Goal: Task Accomplishment & Management: Use online tool/utility

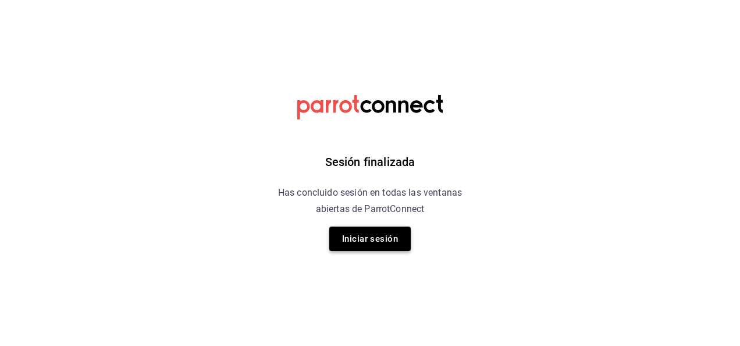
click at [372, 241] on button "Iniciar sesión" at bounding box center [369, 238] width 81 height 24
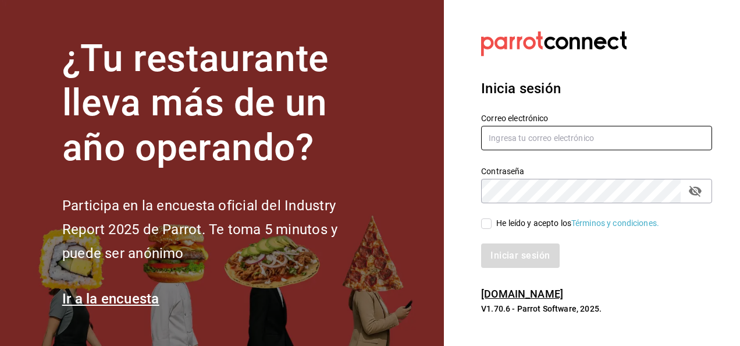
type input "[EMAIL_ADDRESS][DOMAIN_NAME]"
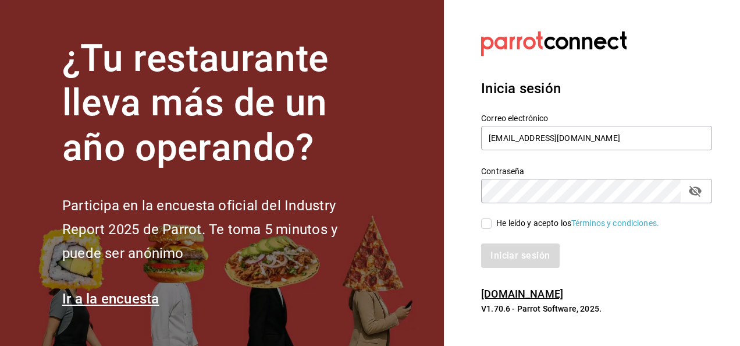
click at [490, 228] on input "He leído y acepto los Términos y condiciones." at bounding box center [486, 223] width 10 height 10
checkbox input "true"
click at [496, 247] on button "Iniciar sesión" at bounding box center [520, 255] width 79 height 24
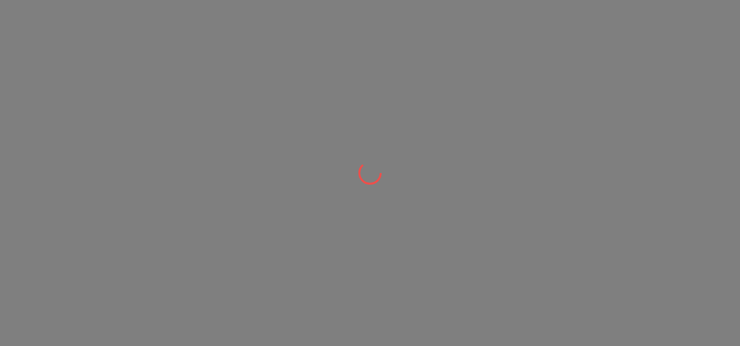
click at [304, 76] on div at bounding box center [370, 173] width 740 height 346
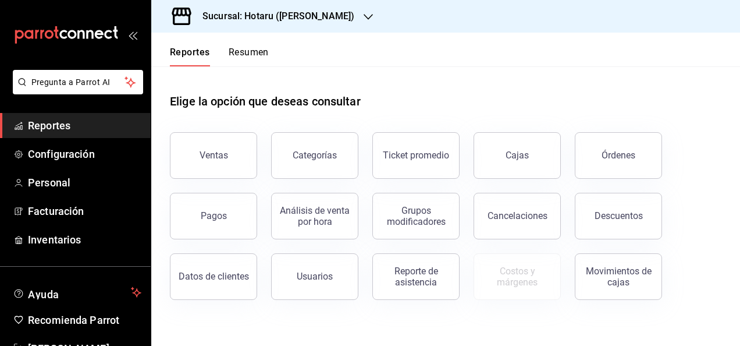
click at [255, 13] on h3 "Sucursal: Hotaru ([PERSON_NAME])" at bounding box center [273, 16] width 161 height 14
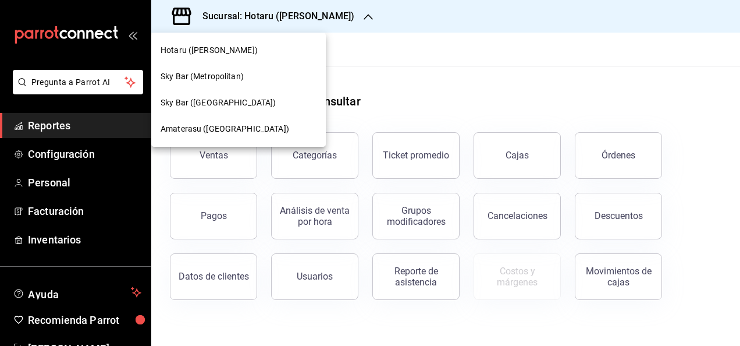
click at [252, 122] on div "Amaterasu ([GEOGRAPHIC_DATA])" at bounding box center [238, 129] width 175 height 26
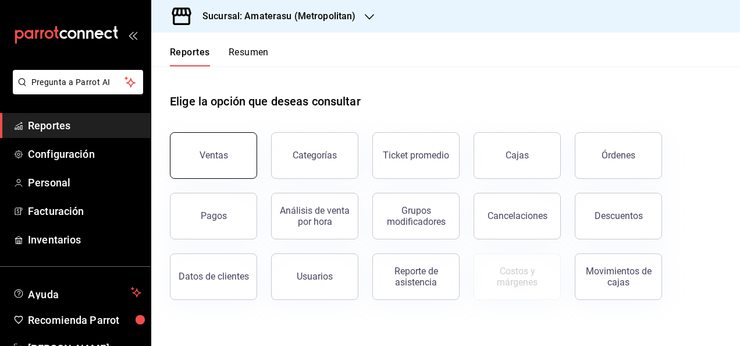
click at [244, 152] on button "Ventas" at bounding box center [213, 155] width 87 height 47
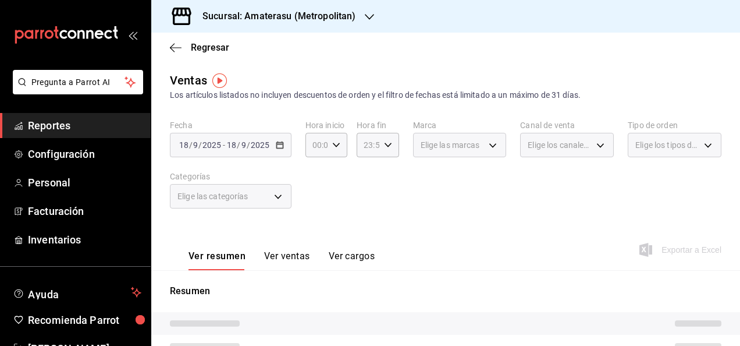
click at [283, 152] on div "2025-09-18 18 / 9 / 2025 - 2025-09-18 18 / 9 / 2025" at bounding box center [231, 145] width 122 height 24
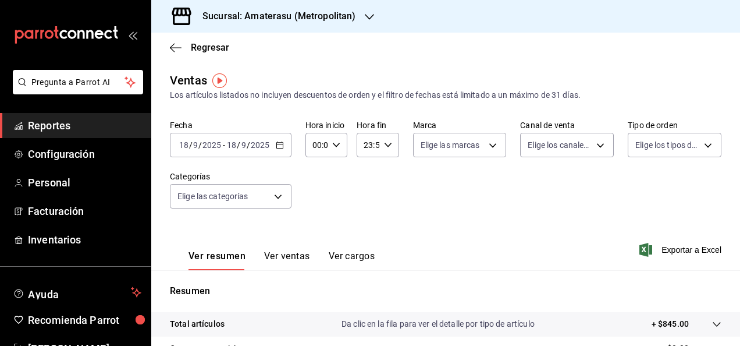
click at [281, 147] on icon "button" at bounding box center [280, 145] width 8 height 8
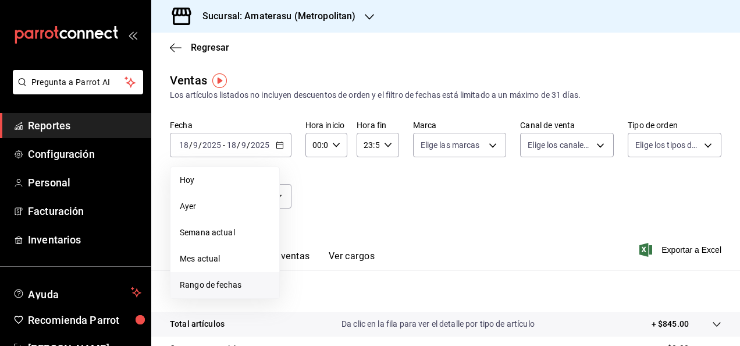
click at [229, 286] on span "Rango de fechas" at bounding box center [225, 285] width 90 height 12
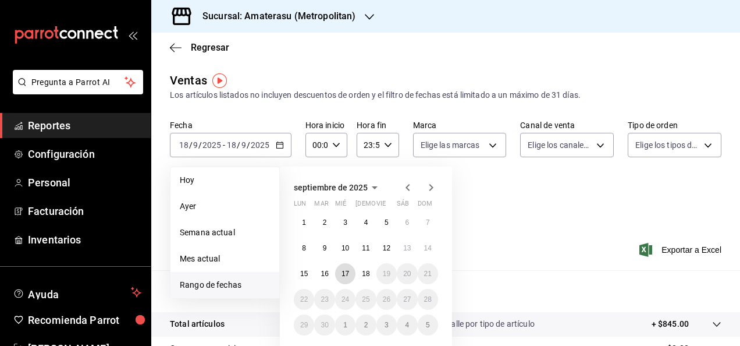
click at [344, 275] on abbr "17" at bounding box center [345, 273] width 8 height 8
click at [365, 271] on abbr "18" at bounding box center [366, 273] width 8 height 8
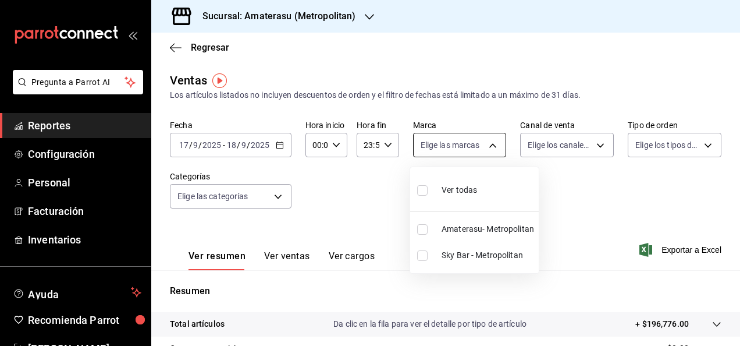
click at [493, 152] on body "Pregunta a Parrot AI Reportes Configuración Personal Facturación Inventarios Ay…" at bounding box center [370, 173] width 740 height 346
click at [465, 254] on span "Sky Bar - Metropolitan" at bounding box center [488, 255] width 92 height 12
type input "f3afaab8-8c3d-4e49-a299-af9bdf6027b2"
checkbox input "true"
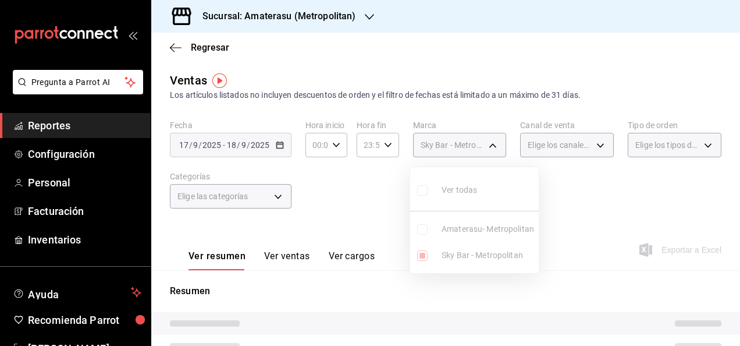
click at [575, 209] on div at bounding box center [370, 173] width 740 height 346
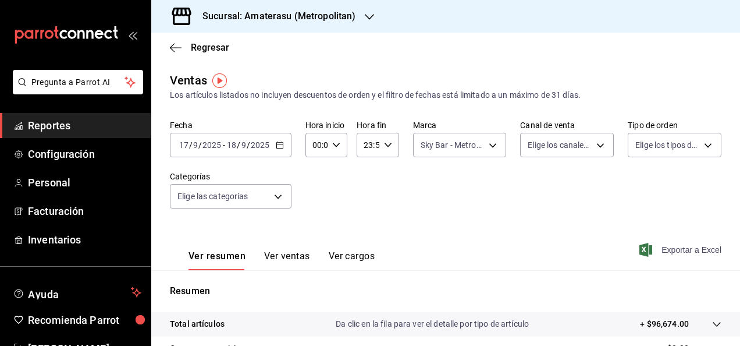
click at [653, 244] on span "Exportar a Excel" at bounding box center [682, 250] width 80 height 14
